Goal: Transaction & Acquisition: Purchase product/service

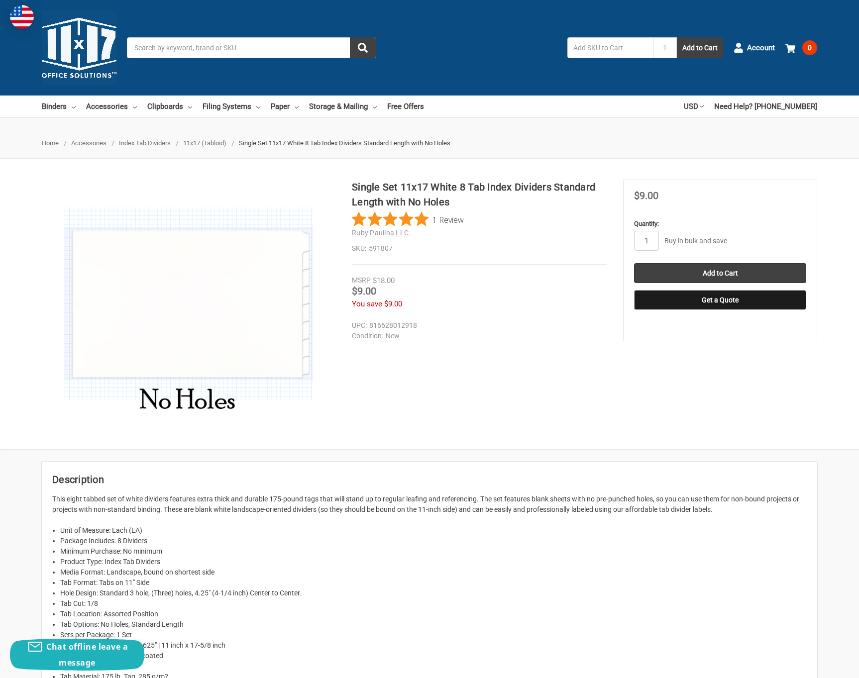
click at [672, 241] on link "Buy in bulk and save" at bounding box center [695, 241] width 63 height 8
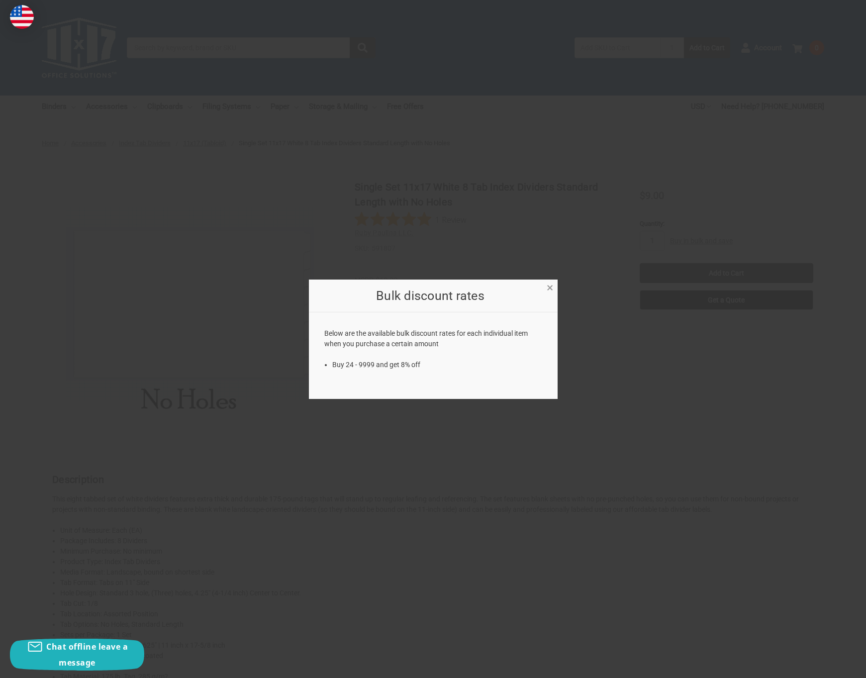
click at [549, 290] on span "×" at bounding box center [550, 288] width 6 height 14
